Goal: Transaction & Acquisition: Download file/media

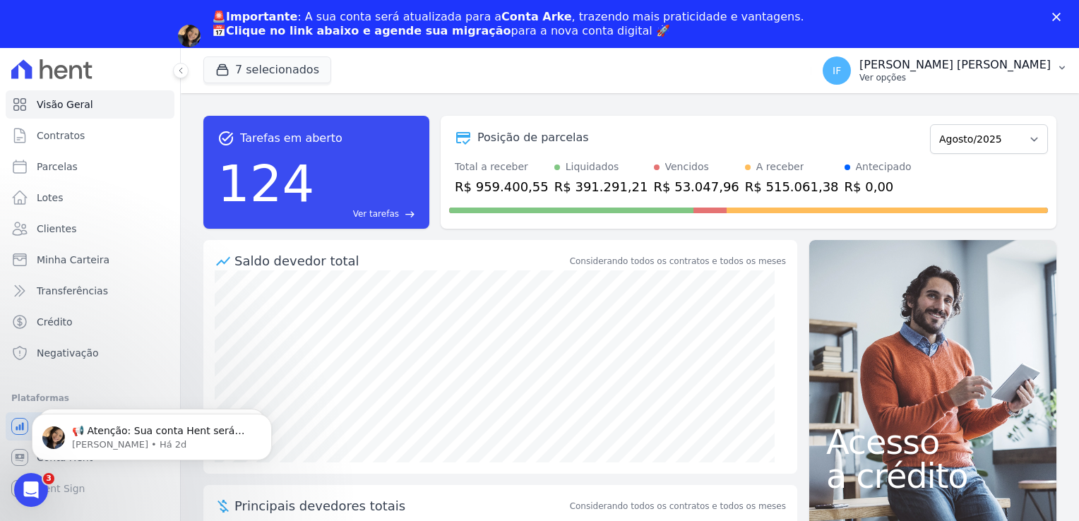
click at [940, 80] on p "Ver opções" at bounding box center [954, 77] width 191 height 11
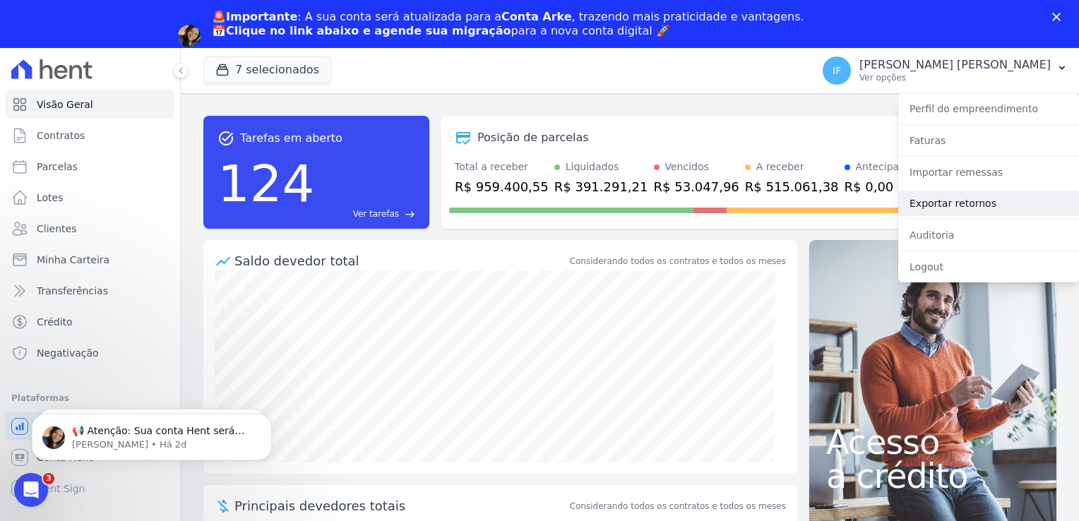
click at [949, 205] on link "Exportar retornos" at bounding box center [988, 203] width 181 height 25
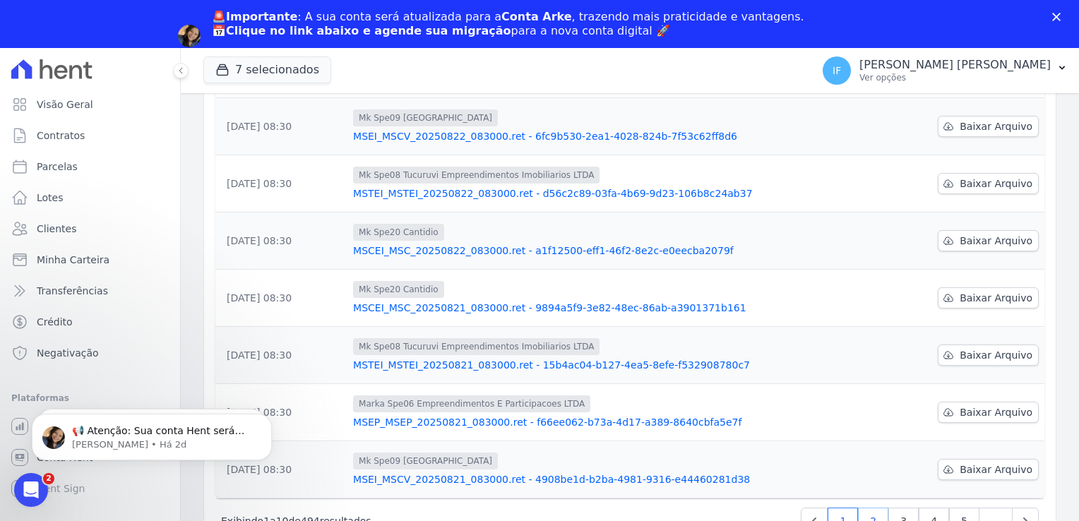
click at [868, 515] on link "2" at bounding box center [873, 521] width 30 height 27
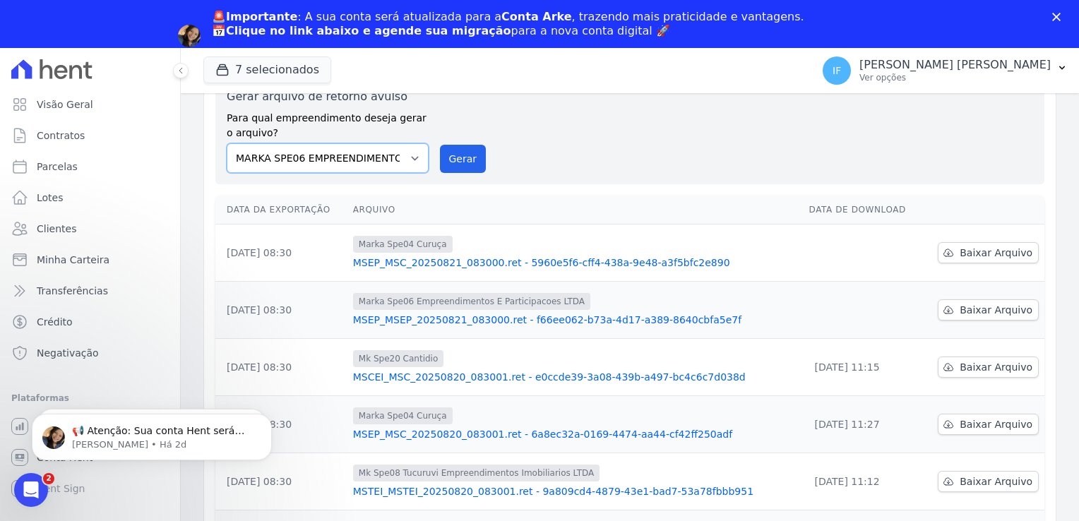
click at [412, 157] on select "MARKA SPE04 CURUÇA MARKA SPE06 EMPREENDIMENTOS E PARTICIPACOES LTDA MK SPE01 PE…" at bounding box center [328, 158] width 202 height 30
click at [295, 68] on button "7 selecionados" at bounding box center [267, 69] width 128 height 27
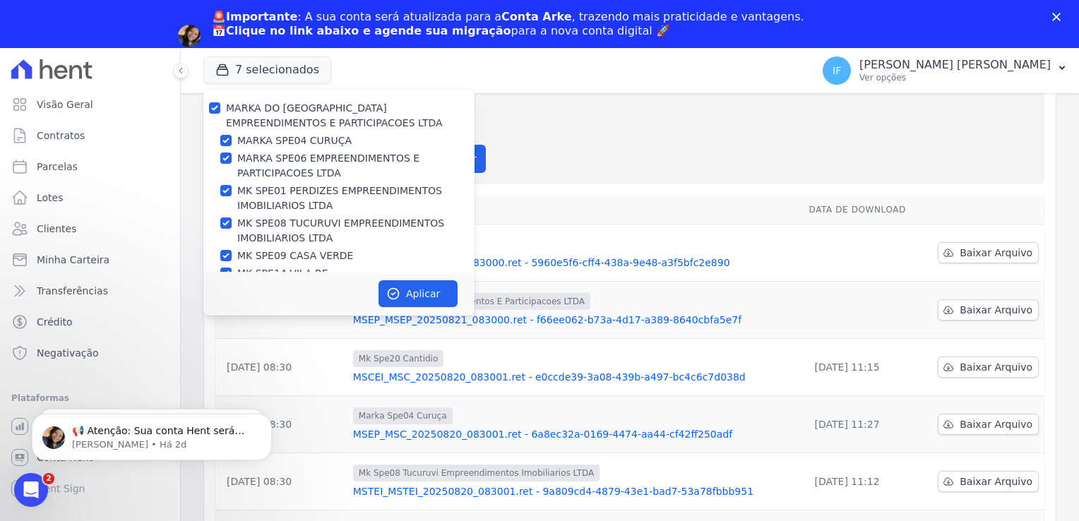
click at [309, 143] on label "MARKA SPE04 CURUÇA" at bounding box center [294, 140] width 114 height 15
click at [232, 143] on input "MARKA SPE04 CURUÇA" at bounding box center [225, 140] width 11 height 11
checkbox input "false"
click at [217, 105] on input "MARKA DO [GEOGRAPHIC_DATA] EMPREENDIMENTOS E PARTICIPACOES LTDA" at bounding box center [214, 107] width 11 height 11
checkbox input "true"
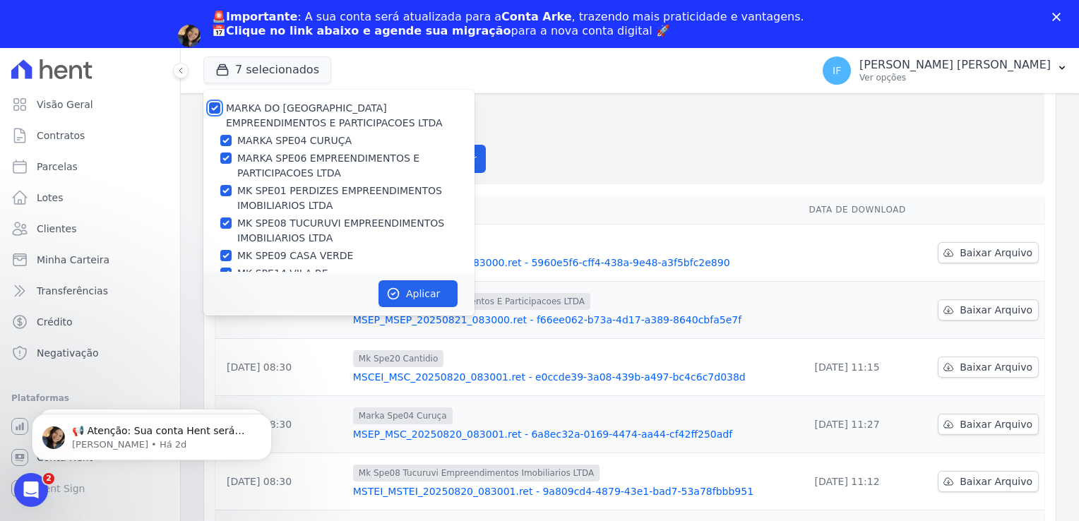
checkbox input "true"
click at [217, 105] on input "MARKA DO [GEOGRAPHIC_DATA] EMPREENDIMENTOS E PARTICIPACOES LTDA" at bounding box center [214, 107] width 11 height 11
checkbox input "false"
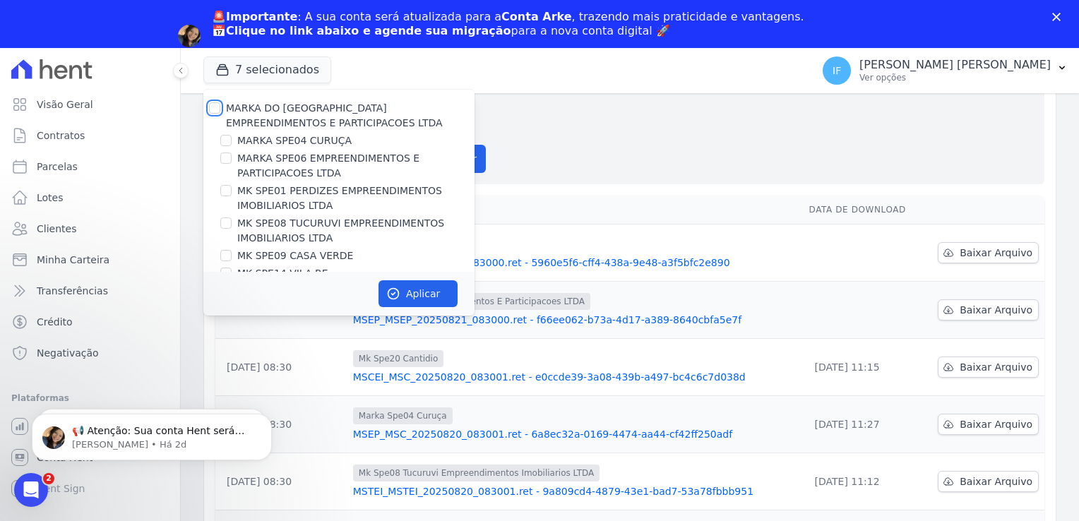
checkbox input "false"
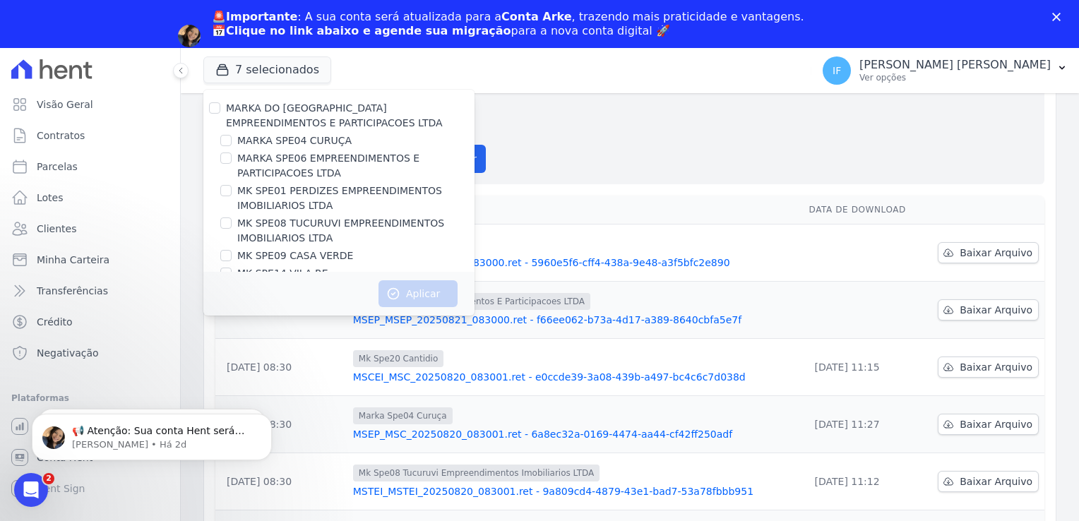
click at [268, 143] on label "MARKA SPE04 CURUÇA" at bounding box center [294, 140] width 114 height 15
click at [232, 143] on input "MARKA SPE04 CURUÇA" at bounding box center [225, 140] width 11 height 11
checkbox input "true"
click at [426, 295] on button "Aplicar" at bounding box center [417, 293] width 79 height 27
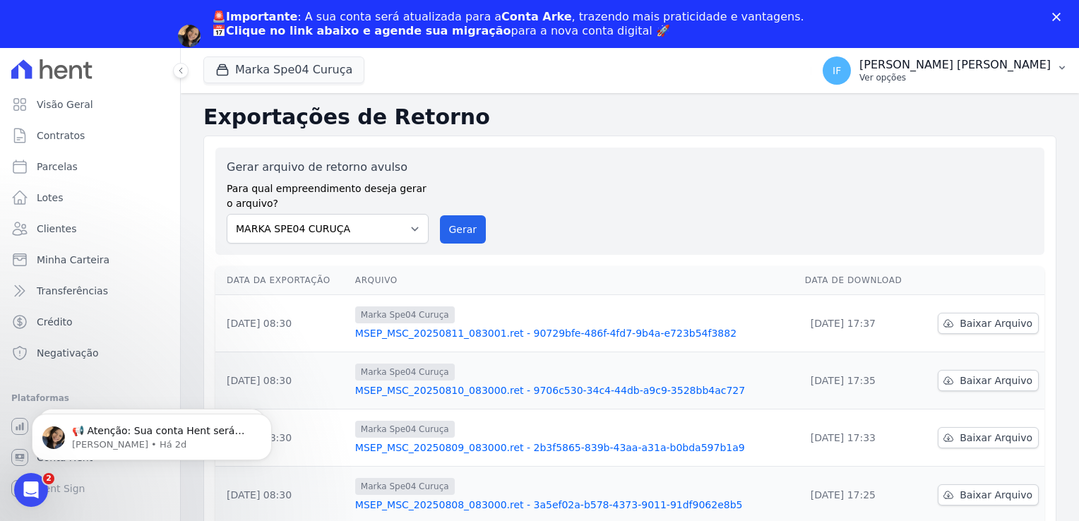
click at [935, 76] on p "Ver opções" at bounding box center [954, 77] width 191 height 11
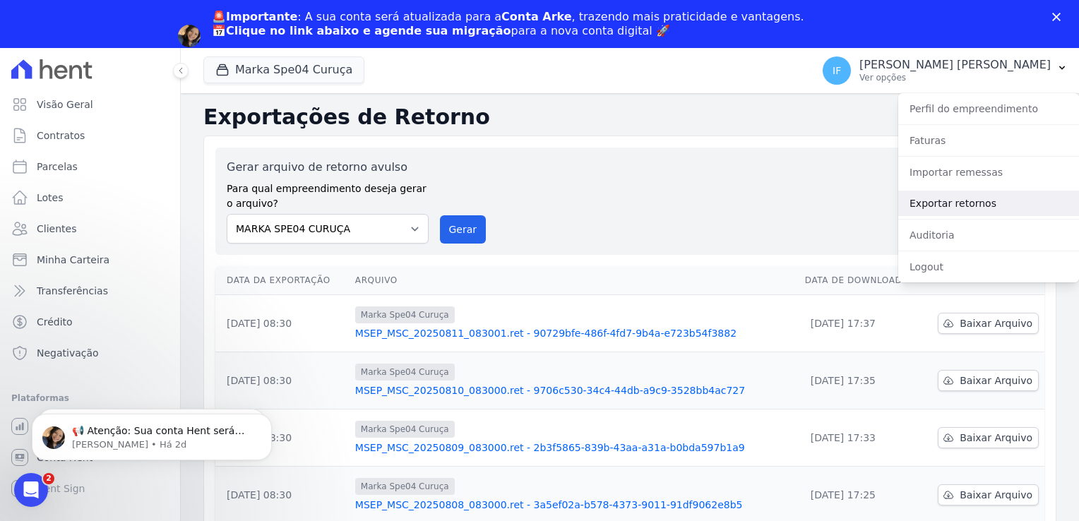
click at [969, 208] on link "Exportar retornos" at bounding box center [988, 203] width 181 height 25
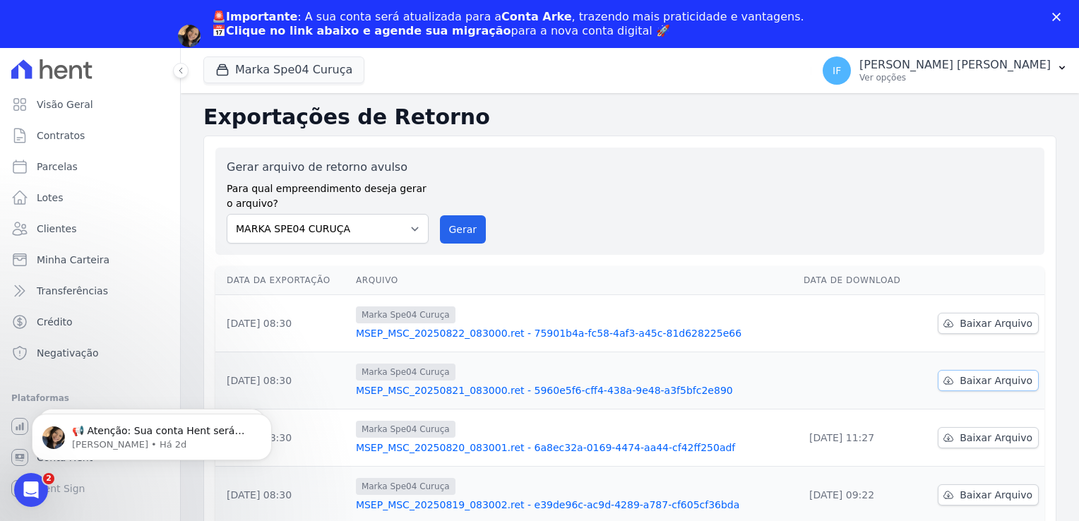
click at [977, 383] on span "Baixar Arquivo" at bounding box center [995, 380] width 73 height 14
click at [971, 325] on span "Baixar Arquivo" at bounding box center [995, 323] width 73 height 14
click at [292, 62] on button "Marka Spe04 Curuça" at bounding box center [283, 69] width 161 height 27
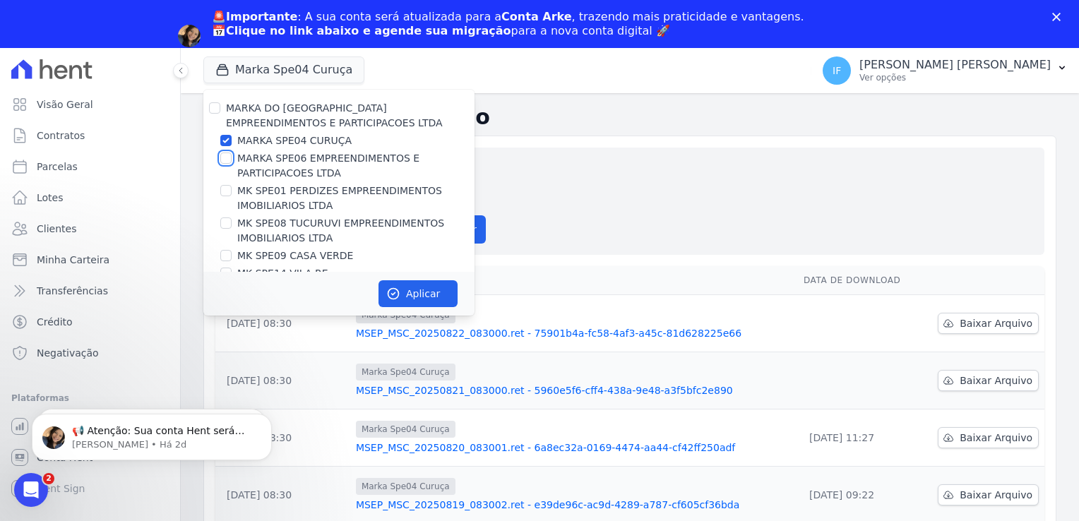
click at [229, 160] on input "MARKA SPE06 EMPREENDIMENTOS E PARTICIPACOES LTDA" at bounding box center [225, 157] width 11 height 11
checkbox input "true"
click at [229, 144] on input "MARKA SPE04 CURUÇA" at bounding box center [225, 140] width 11 height 11
checkbox input "false"
click at [433, 296] on button "Aplicar" at bounding box center [417, 293] width 79 height 27
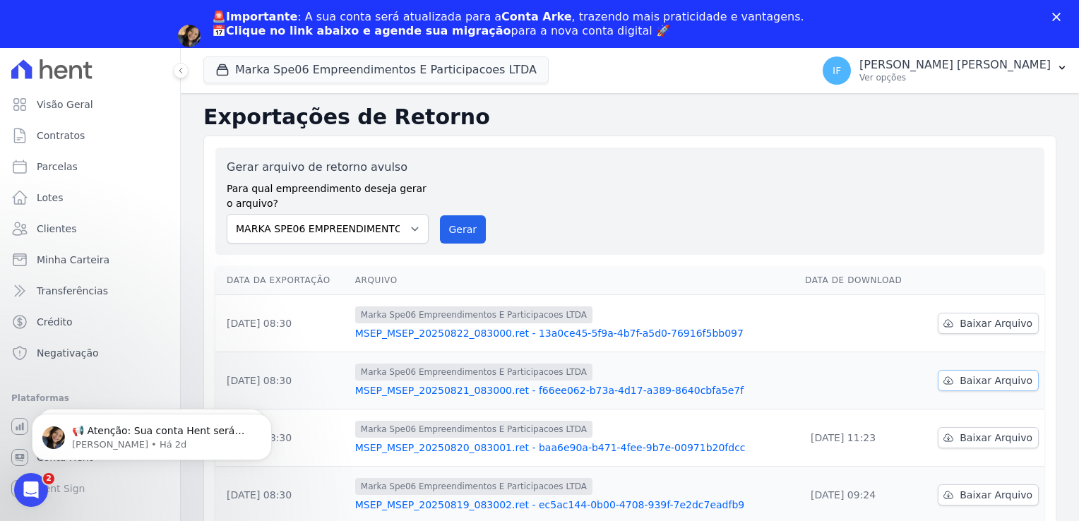
click at [980, 385] on span "Baixar Arquivo" at bounding box center [995, 380] width 73 height 14
click at [974, 324] on span "Baixar Arquivo" at bounding box center [995, 323] width 73 height 14
click at [460, 66] on button "Marka Spe06 Empreendimentos E Participacoes LTDA" at bounding box center [375, 69] width 345 height 27
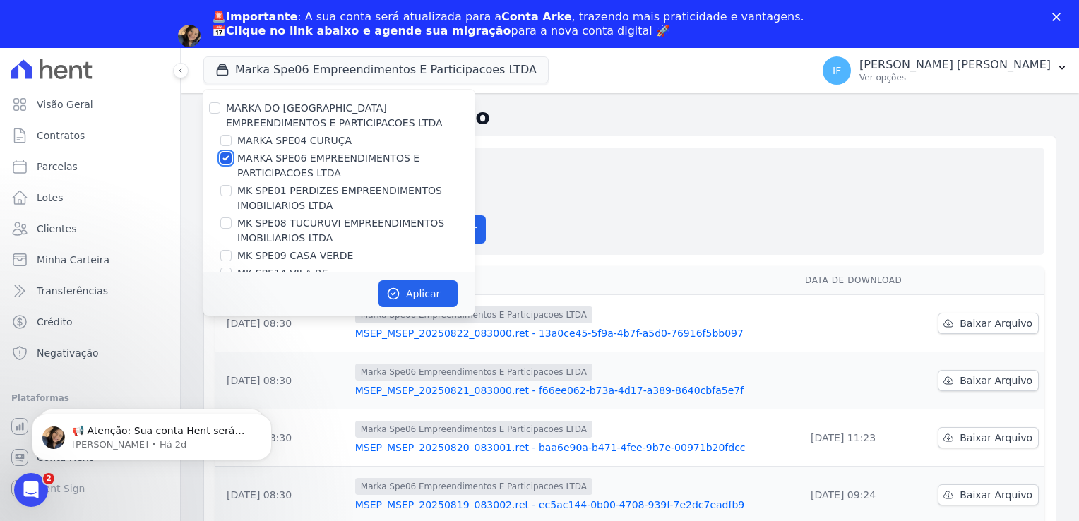
click at [228, 158] on input "MARKA SPE06 EMPREENDIMENTOS E PARTICIPACOES LTDA" at bounding box center [225, 157] width 11 height 11
checkbox input "false"
click at [225, 193] on input "MK SPE01 PERDIZES EMPREENDIMENTOS IMOBILIARIOS LTDA" at bounding box center [225, 190] width 11 height 11
checkbox input "true"
click at [436, 296] on button "Aplicar" at bounding box center [417, 293] width 79 height 27
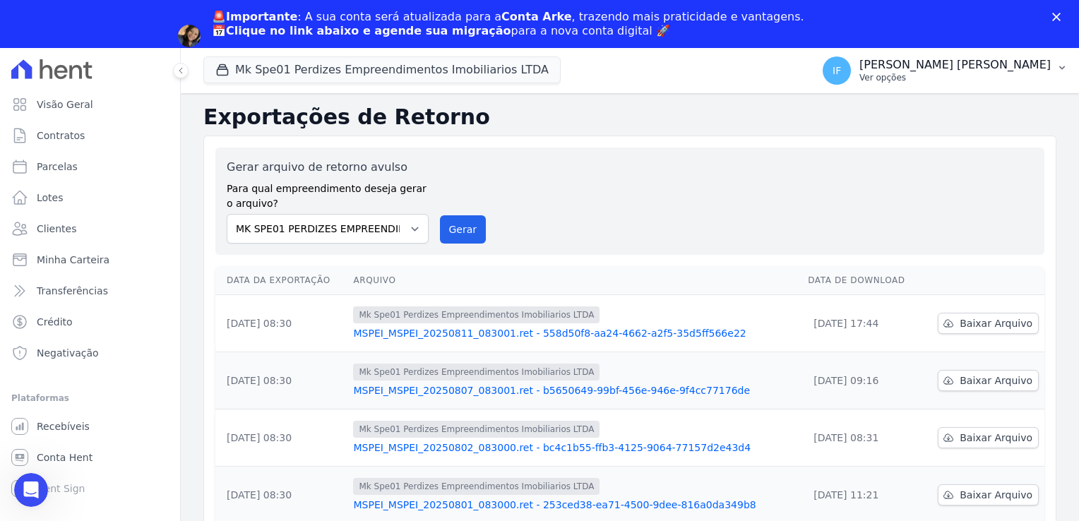
click at [960, 71] on p "[PERSON_NAME] [PERSON_NAME]" at bounding box center [954, 65] width 191 height 14
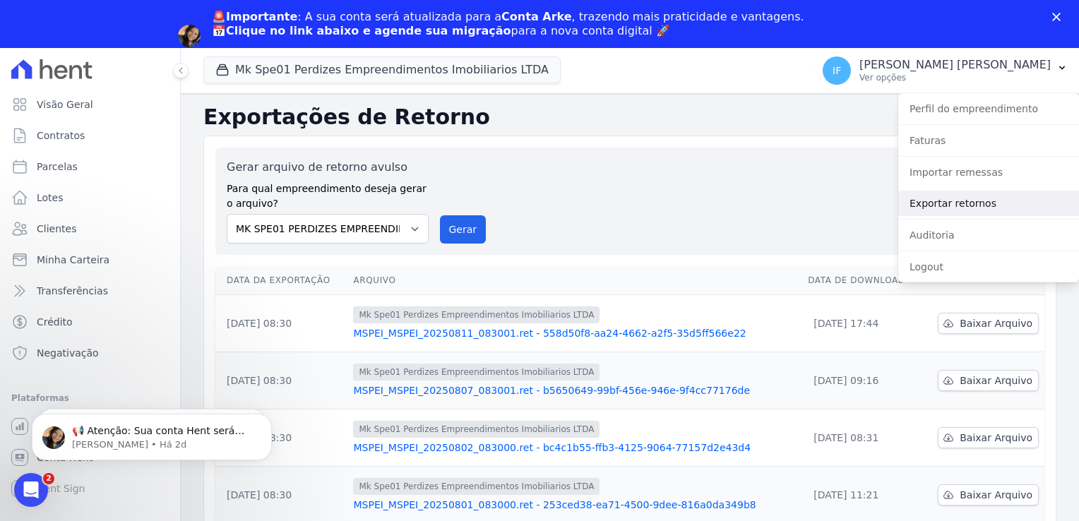
click at [974, 199] on link "Exportar retornos" at bounding box center [988, 203] width 181 height 25
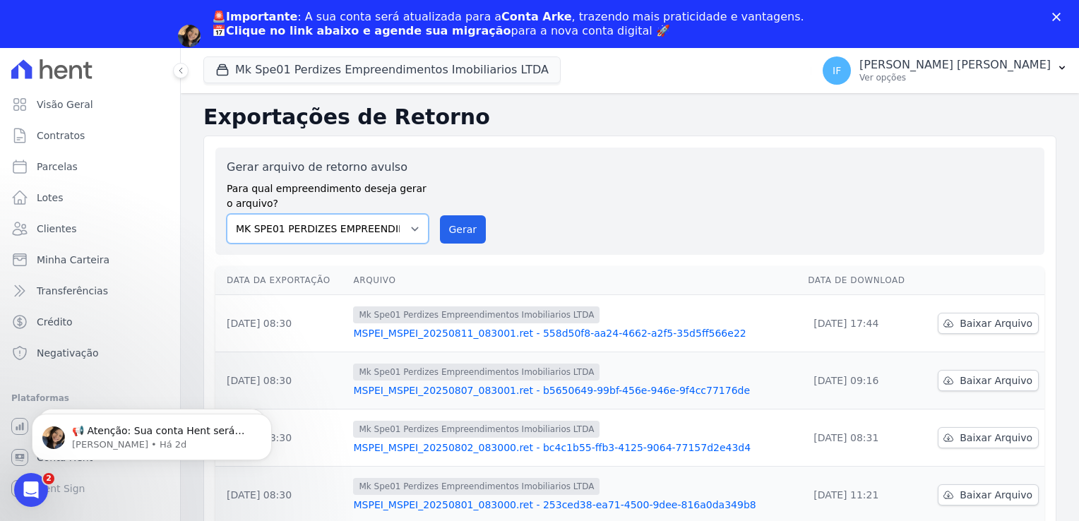
click at [410, 227] on select "MARKA SPE04 CURUÇA MARKA SPE06 EMPREENDIMENTOS E PARTICIPACOES LTDA MK SPE01 PE…" at bounding box center [328, 229] width 202 height 30
click at [457, 69] on button "Mk Spe01 Perdizes Empreendimentos Imobiliarios LTDA" at bounding box center [381, 69] width 357 height 27
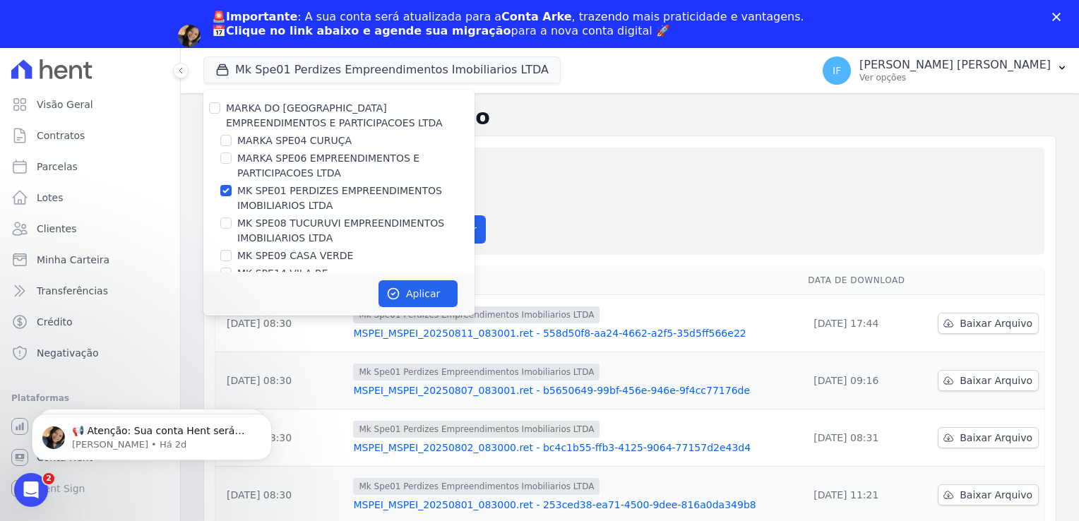
click at [232, 222] on div "MK SPE08 TUCURUVI EMPREENDIMENTOS IMOBILIARIOS LTDA" at bounding box center [338, 231] width 271 height 30
click at [222, 222] on input "MK SPE08 TUCURUVI EMPREENDIMENTOS IMOBILIARIOS LTDA" at bounding box center [225, 222] width 11 height 11
checkbox input "true"
click at [231, 191] on input "MK SPE01 PERDIZES EMPREENDIMENTOS IMOBILIARIOS LTDA" at bounding box center [225, 190] width 11 height 11
checkbox input "false"
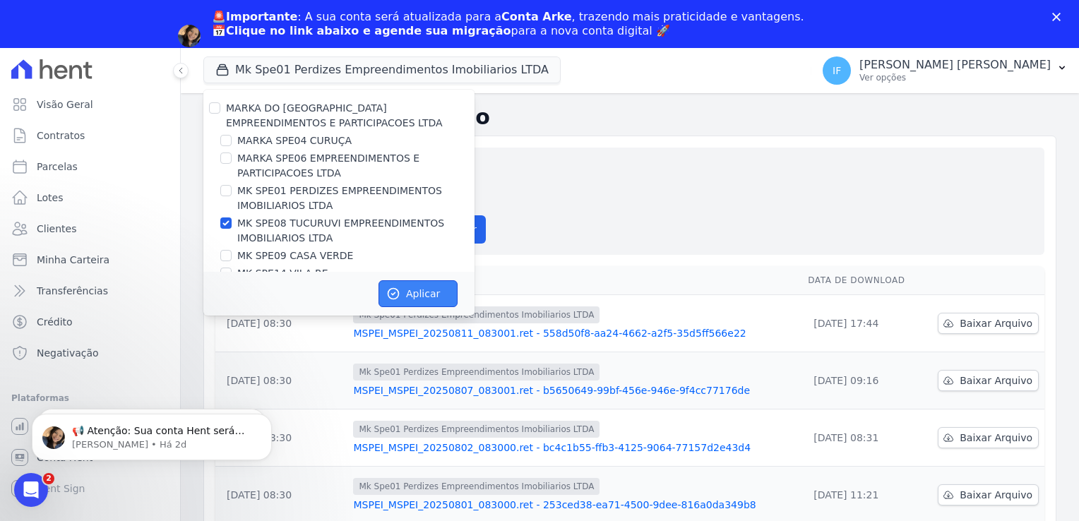
click at [414, 297] on button "Aplicar" at bounding box center [417, 293] width 79 height 27
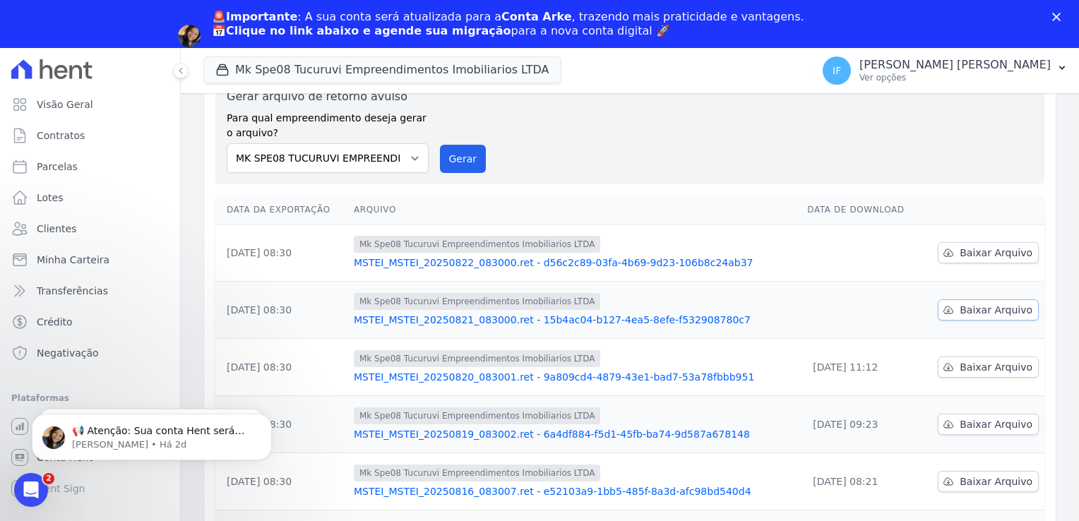
click at [990, 309] on span "Baixar Arquivo" at bounding box center [995, 310] width 73 height 14
click at [980, 251] on span "Baixar Arquivo" at bounding box center [995, 253] width 73 height 14
click at [181, 69] on icon at bounding box center [180, 71] width 3 height 6
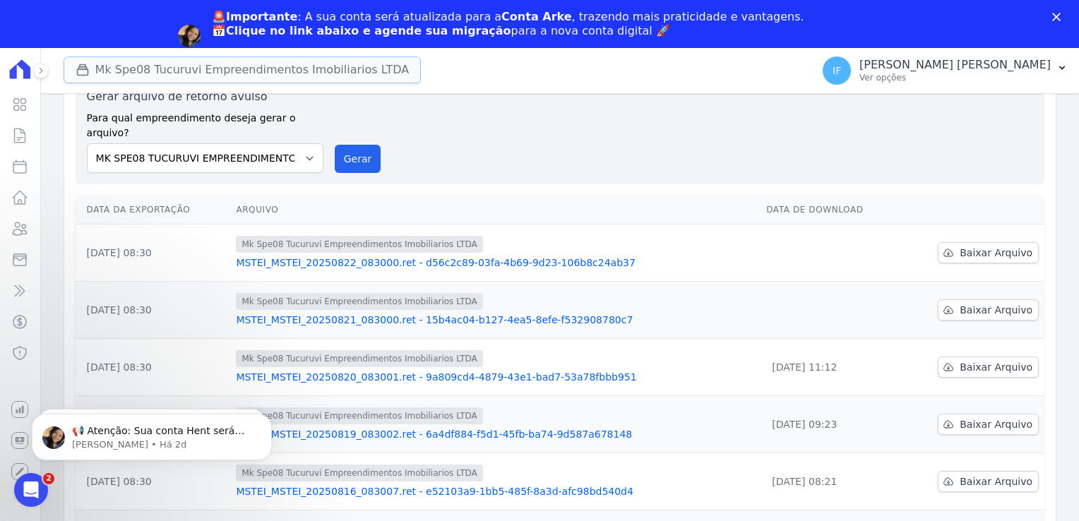
click at [189, 71] on button "Mk Spe08 Tucuruvi Empreendimentos Imobiliarios LTDA" at bounding box center [243, 69] width 358 height 27
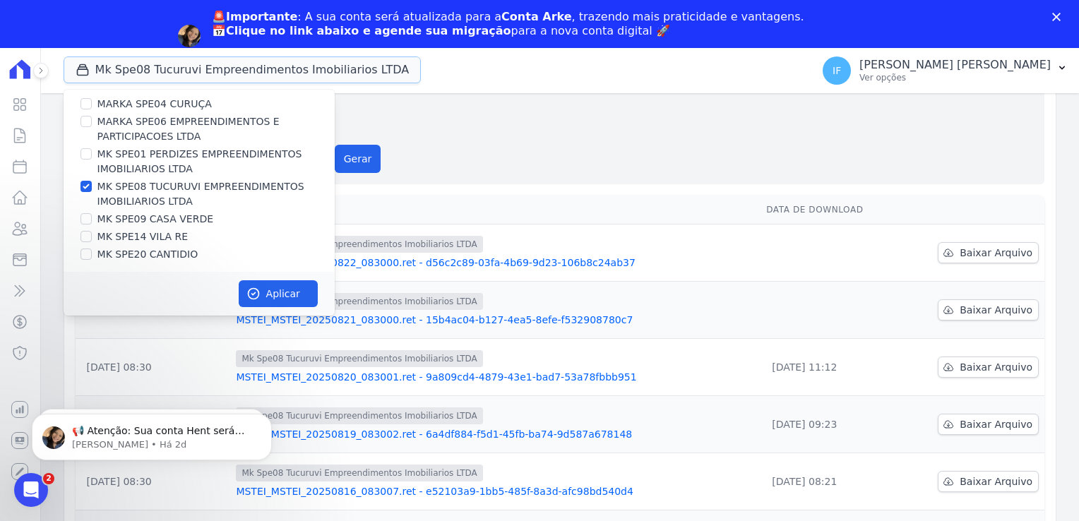
scroll to position [37, 0]
click at [554, 138] on div "Gerar arquivo de retorno avulso Para qual empreendimento deseja gerar o arquivo…" at bounding box center [560, 130] width 946 height 85
